Goal: Transaction & Acquisition: Purchase product/service

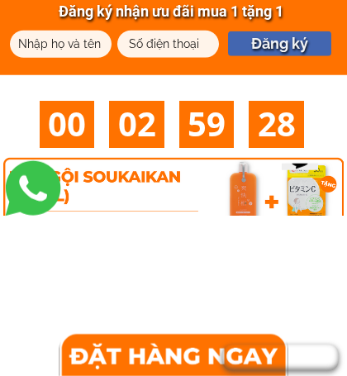
scroll to position [585, 0]
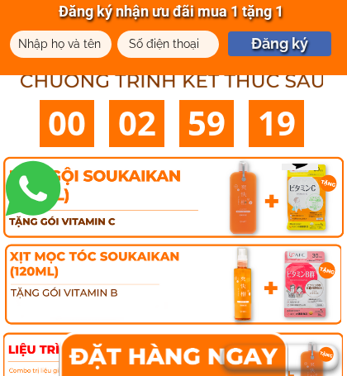
click at [247, 173] on div at bounding box center [173, 199] width 341 height 88
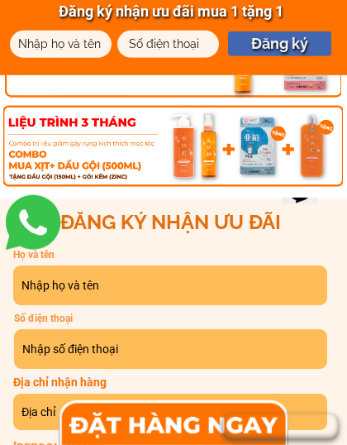
scroll to position [813, 0]
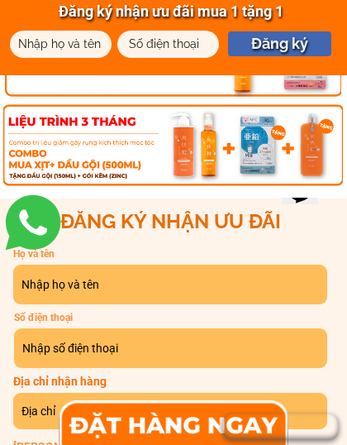
click at [110, 281] on input "text" at bounding box center [170, 285] width 306 height 40
type input "[PERSON_NAME]"
type input "Trần thị Nguyệt Biều"
type input "0866395368"
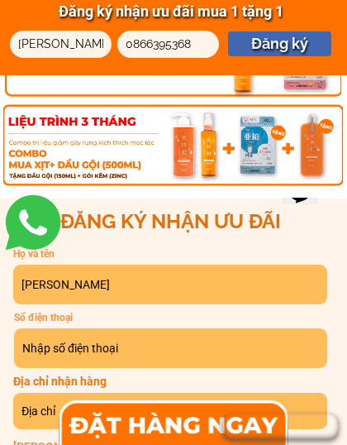
type input "0866395368"
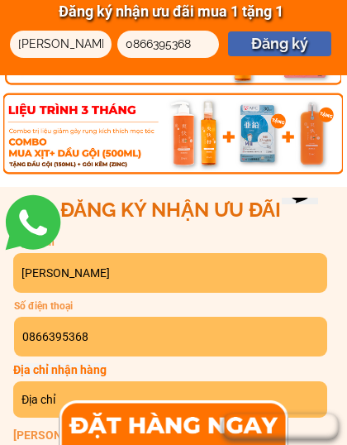
click at [287, 268] on input "Trần thị Nguyệt Biều" at bounding box center [170, 273] width 306 height 40
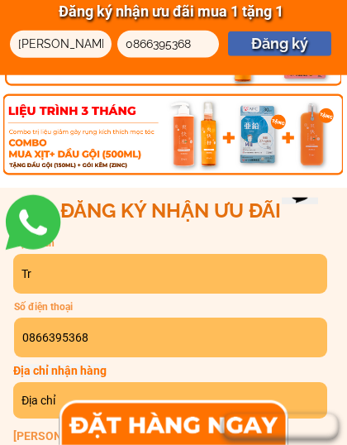
type input "T"
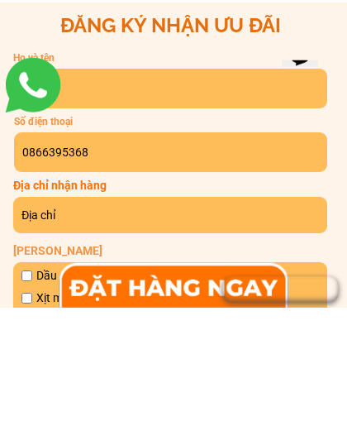
scroll to position [871, 0]
type input "Hạ uy"
click at [112, 334] on input "text" at bounding box center [170, 352] width 306 height 36
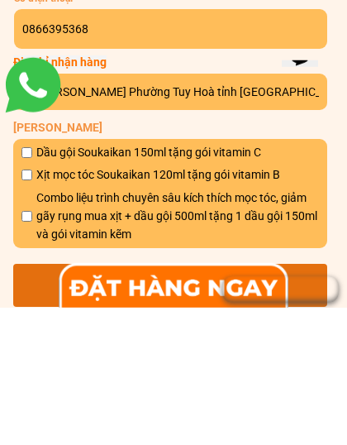
scroll to position [996, 0]
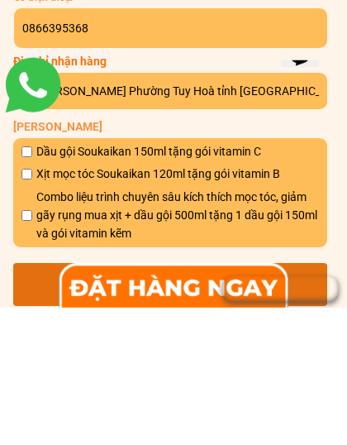
type input "C9 [PERSON_NAME] Phường Tuy Hoà tỉnh [GEOGRAPHIC_DATA]"
click at [31, 306] on input "checkbox" at bounding box center [26, 311] width 11 height 11
checkbox input "true"
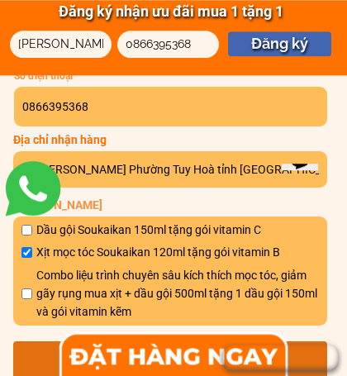
scroll to position [1054, 0]
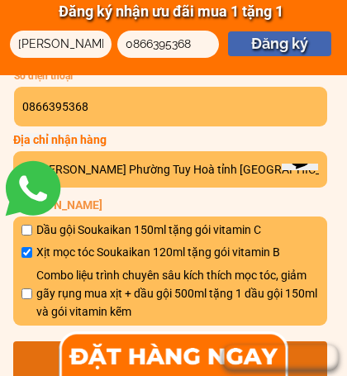
click at [26, 232] on input "checkbox" at bounding box center [26, 230] width 11 height 11
checkbox input "true"
click at [25, 289] on input "checkbox" at bounding box center [26, 294] width 11 height 11
checkbox input "true"
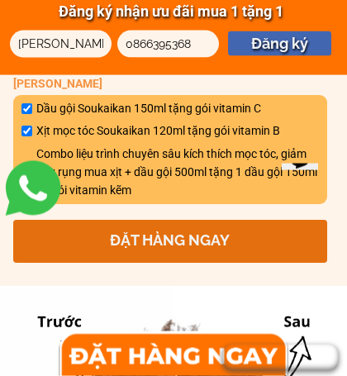
scroll to position [1173, 0]
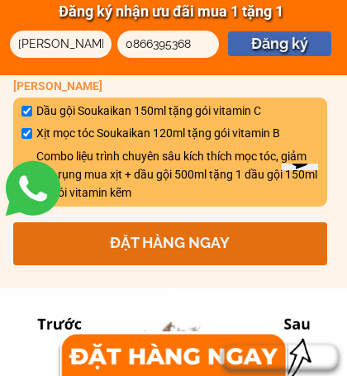
click at [27, 110] on input "checkbox" at bounding box center [26, 111] width 11 height 11
checkbox input "false"
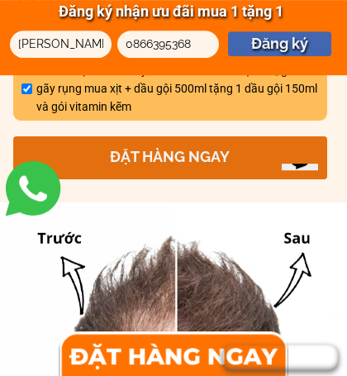
scroll to position [1259, 0]
click at [26, 86] on input "checkbox" at bounding box center [26, 89] width 11 height 11
checkbox input "false"
click at [252, 157] on p "ĐẶT HÀNG NGAY" at bounding box center [170, 157] width 314 height 43
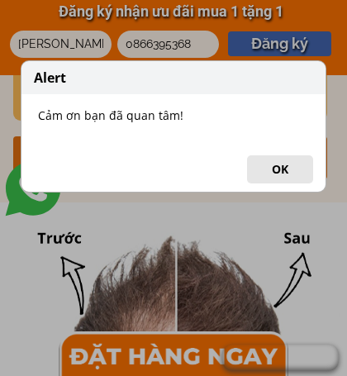
click at [289, 167] on button "OK" at bounding box center [280, 169] width 66 height 28
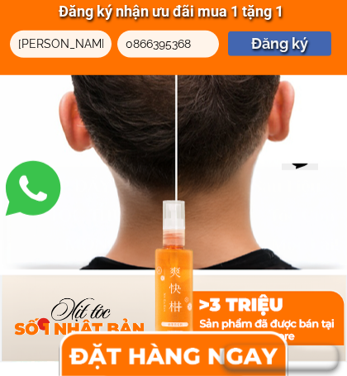
scroll to position [1569, 0]
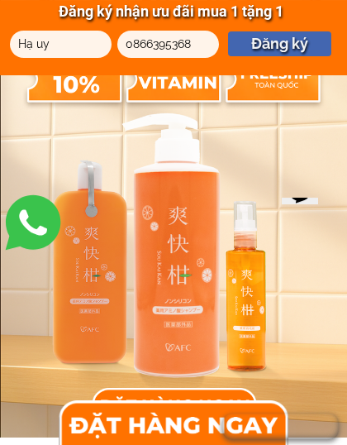
scroll to position [170, 0]
